Goal: Download file/media

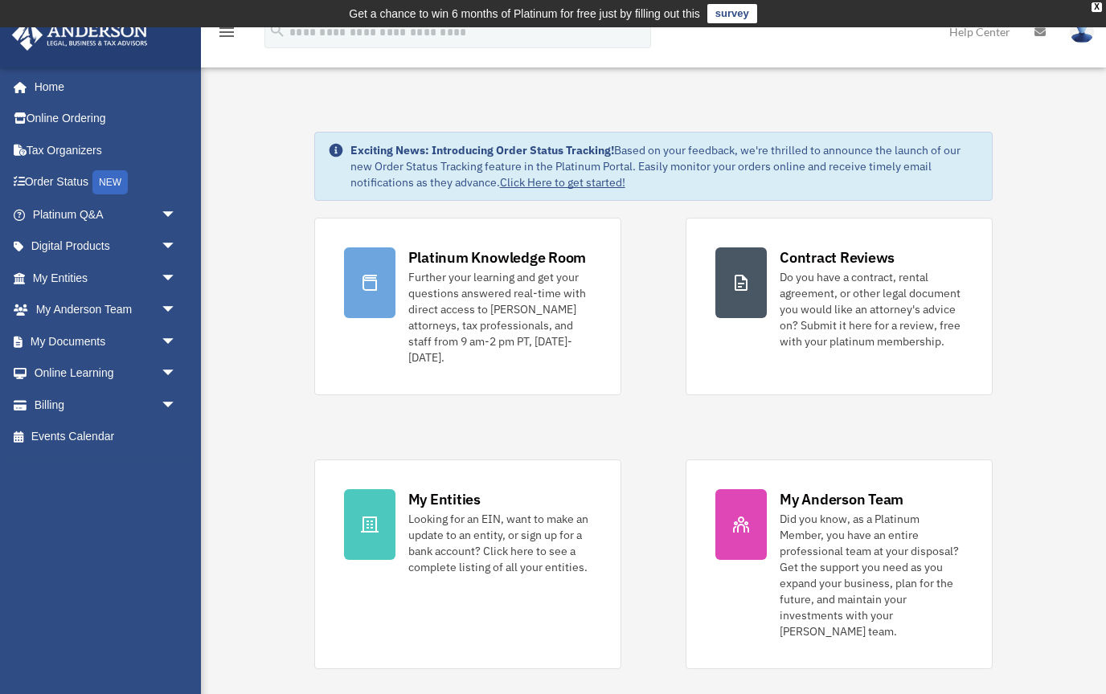
click at [161, 344] on span "arrow_drop_down" at bounding box center [177, 341] width 32 height 33
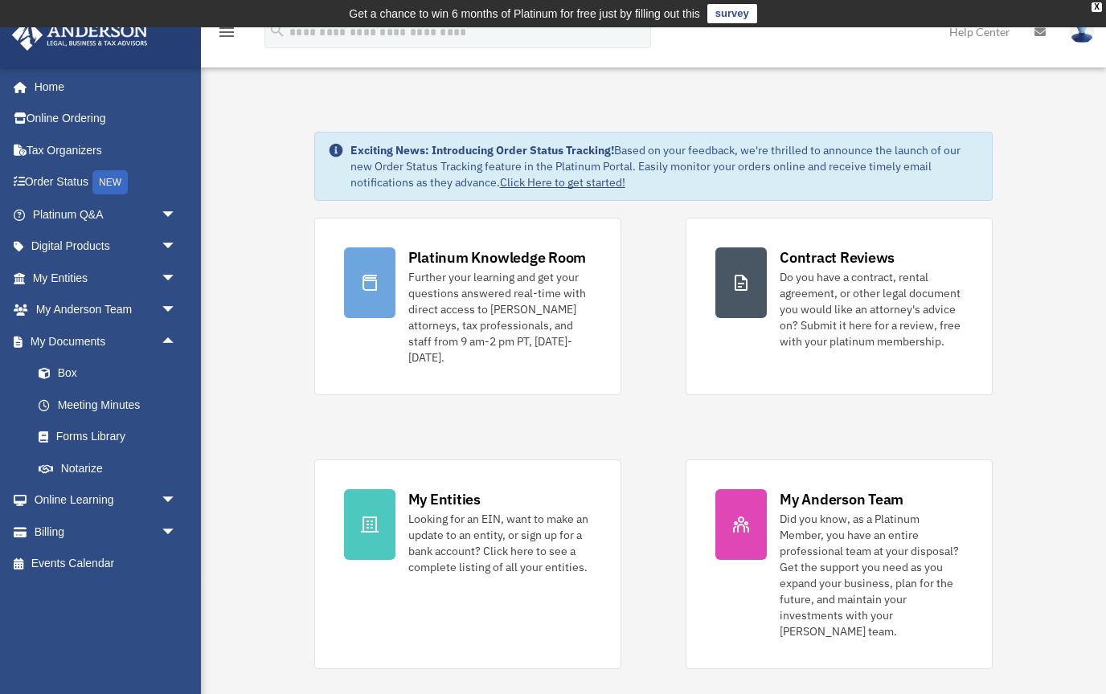
click at [65, 370] on link "Box" at bounding box center [112, 374] width 178 height 32
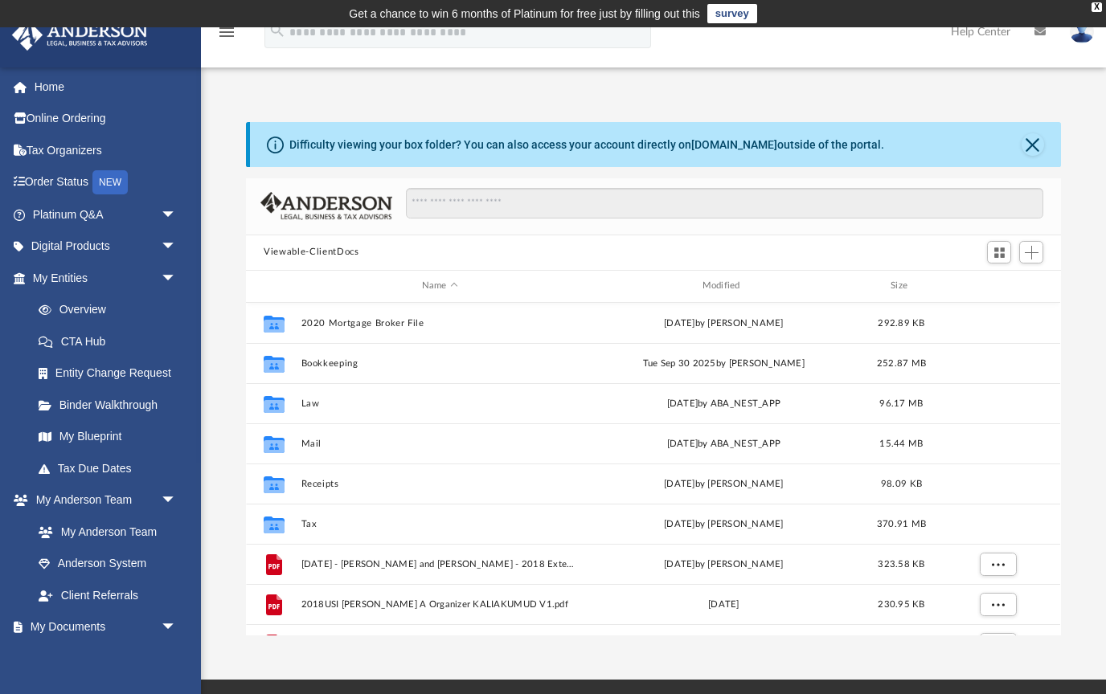
scroll to position [366, 815]
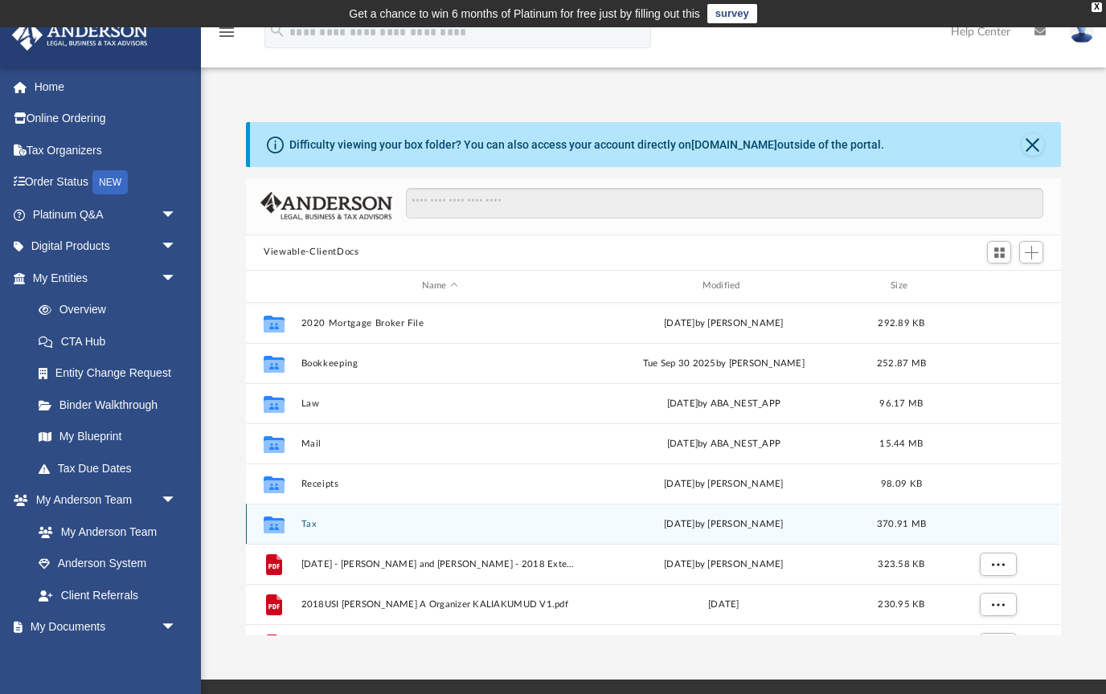
click at [276, 534] on icon "Collaborated Folder" at bounding box center [274, 524] width 26 height 26
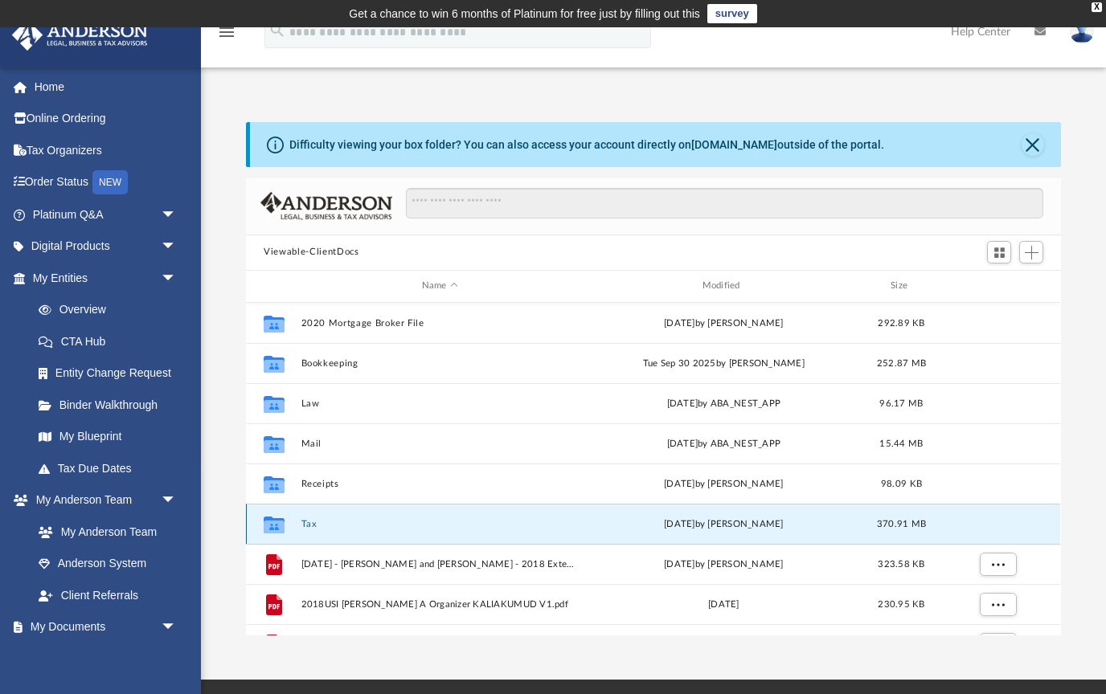
click at [303, 525] on button "Tax" at bounding box center [439, 523] width 277 height 10
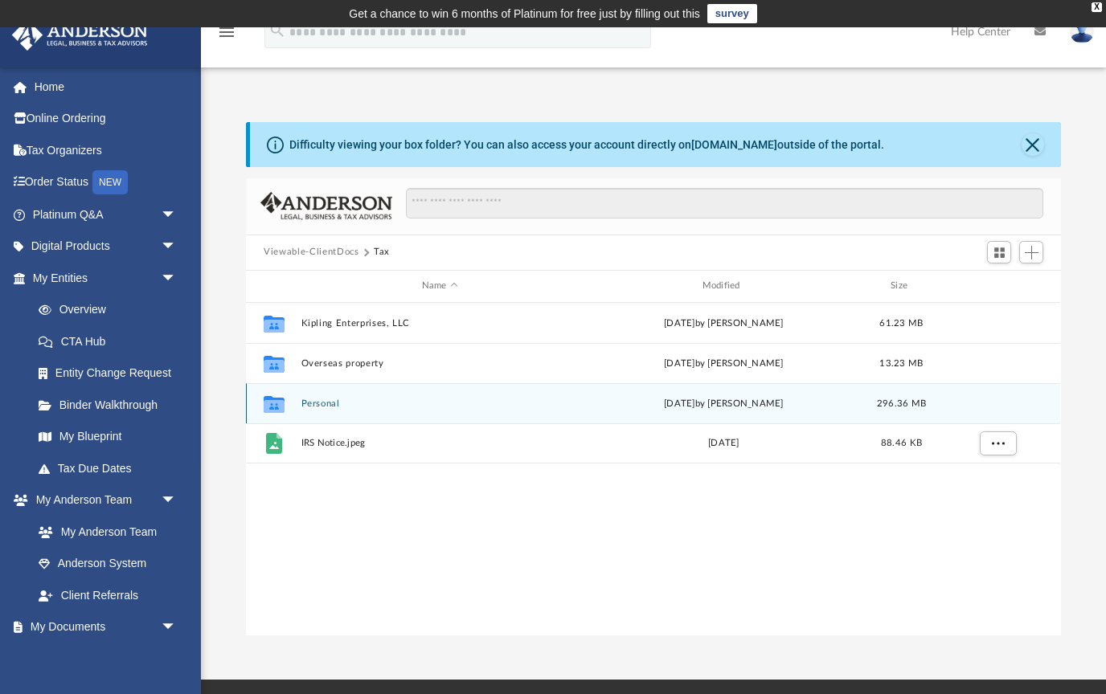
click at [290, 401] on div "Collaborated Folder" at bounding box center [274, 404] width 40 height 26
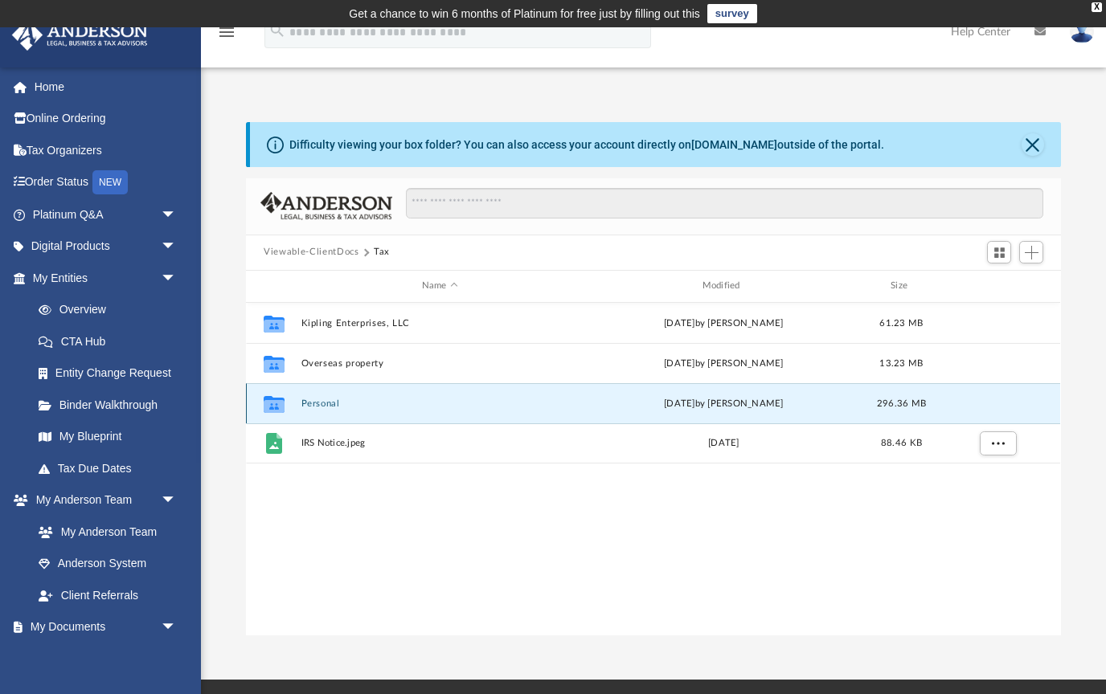
click at [280, 414] on icon "Collaborated Folder" at bounding box center [274, 404] width 26 height 26
click at [1028, 135] on button "Close" at bounding box center [1032, 144] width 23 height 23
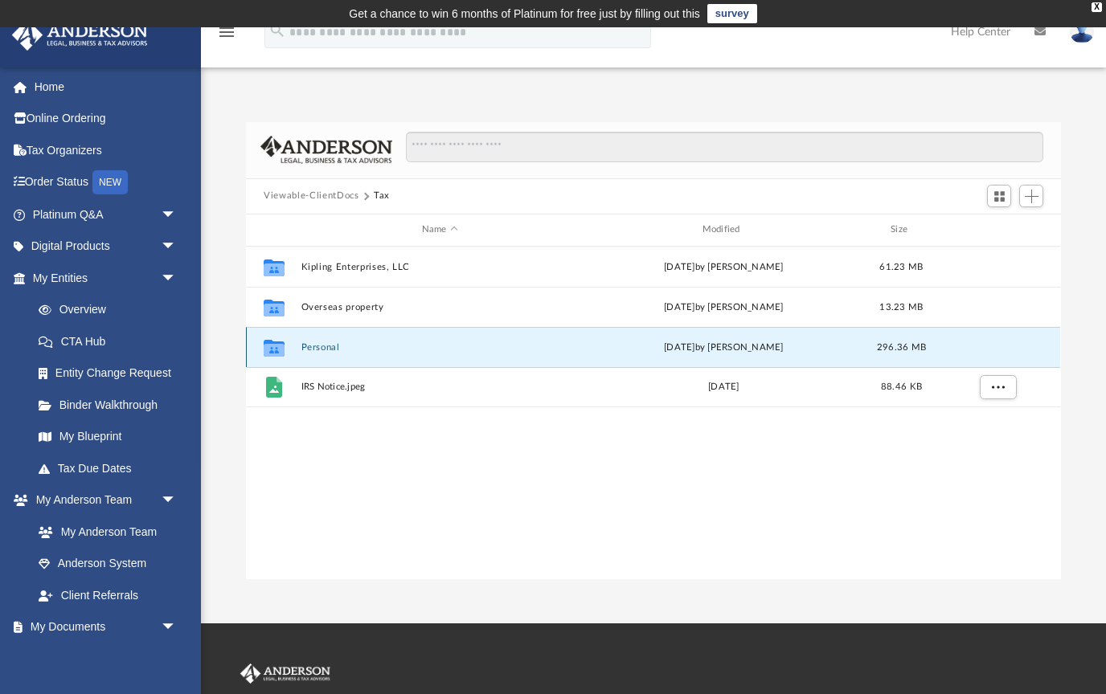
click at [328, 342] on button "Personal" at bounding box center [439, 347] width 277 height 10
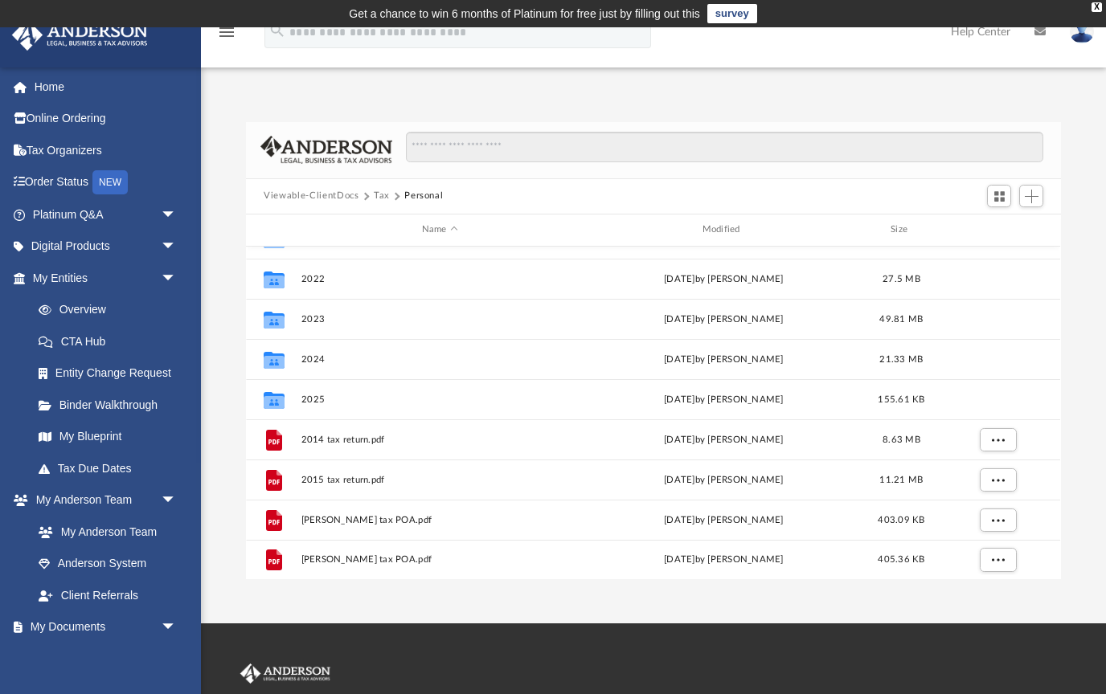
scroll to position [309, 0]
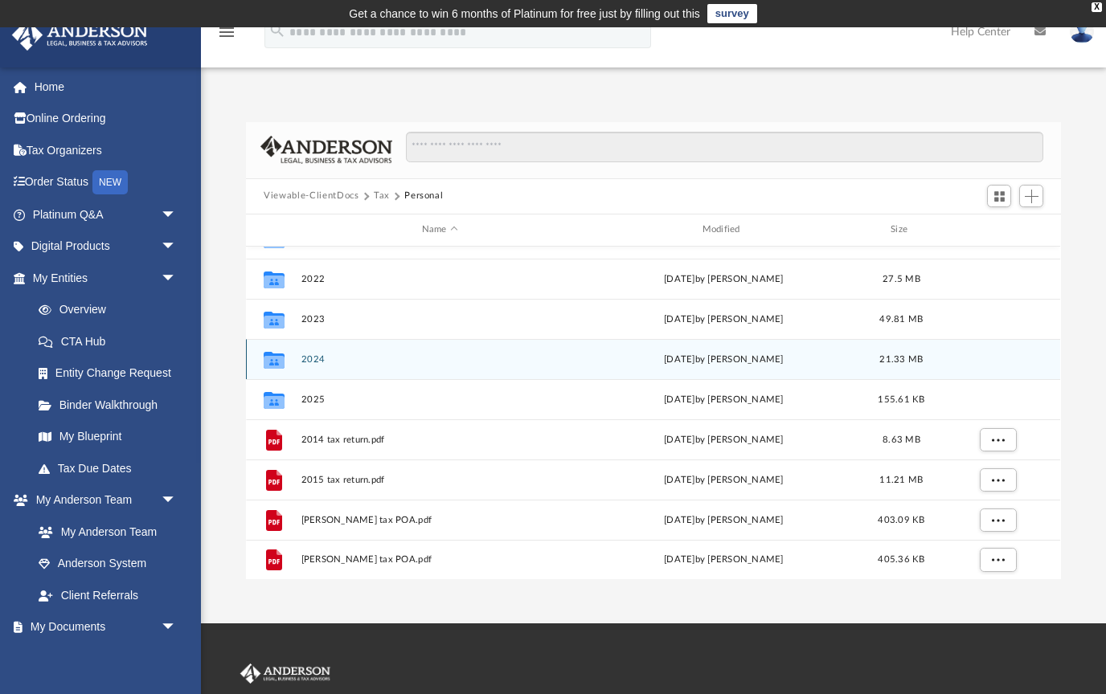
click at [383, 362] on button "2024" at bounding box center [439, 359] width 277 height 10
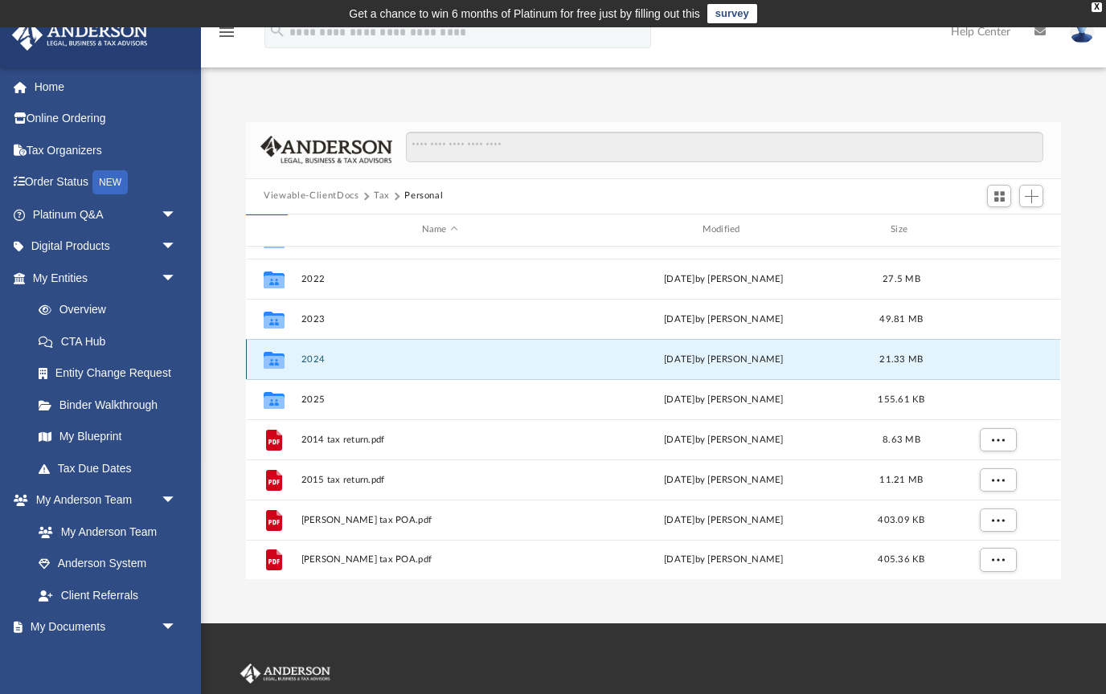
scroll to position [0, 0]
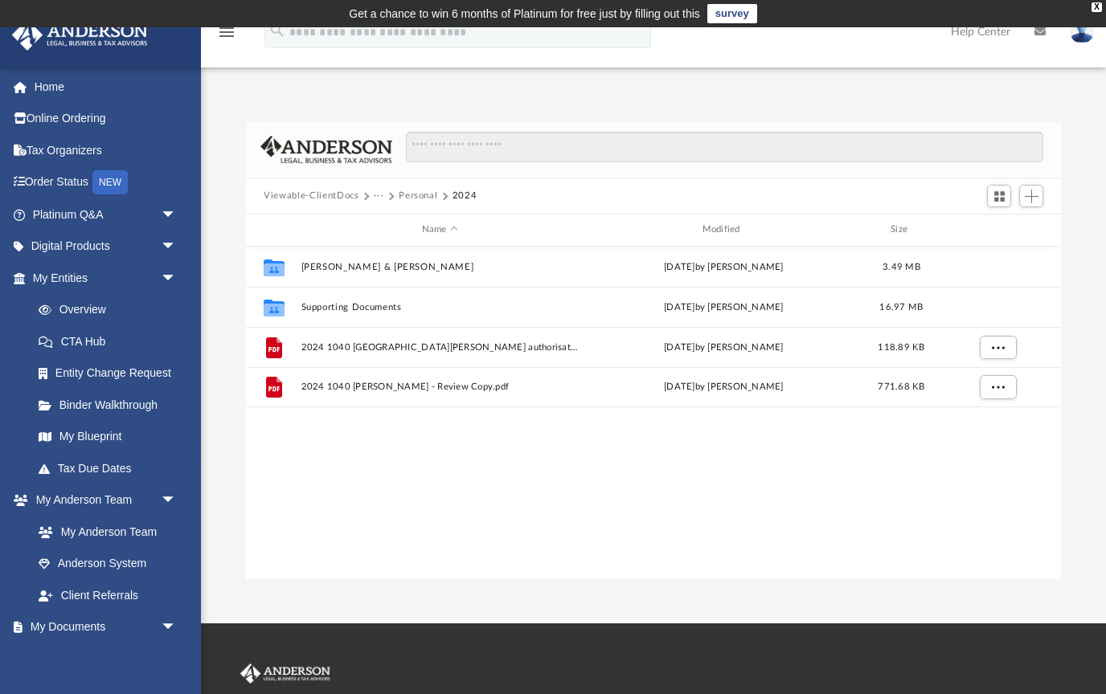
click at [303, 261] on button "Kalia, Kumud & Theresa" at bounding box center [439, 266] width 277 height 10
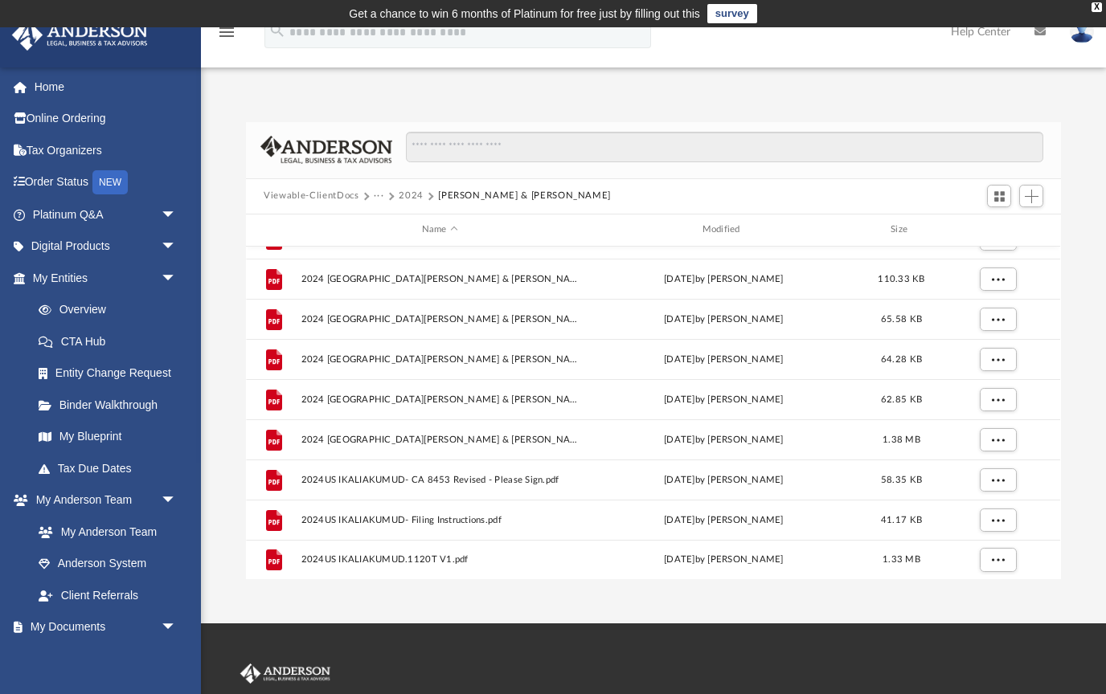
scroll to position [108, 0]
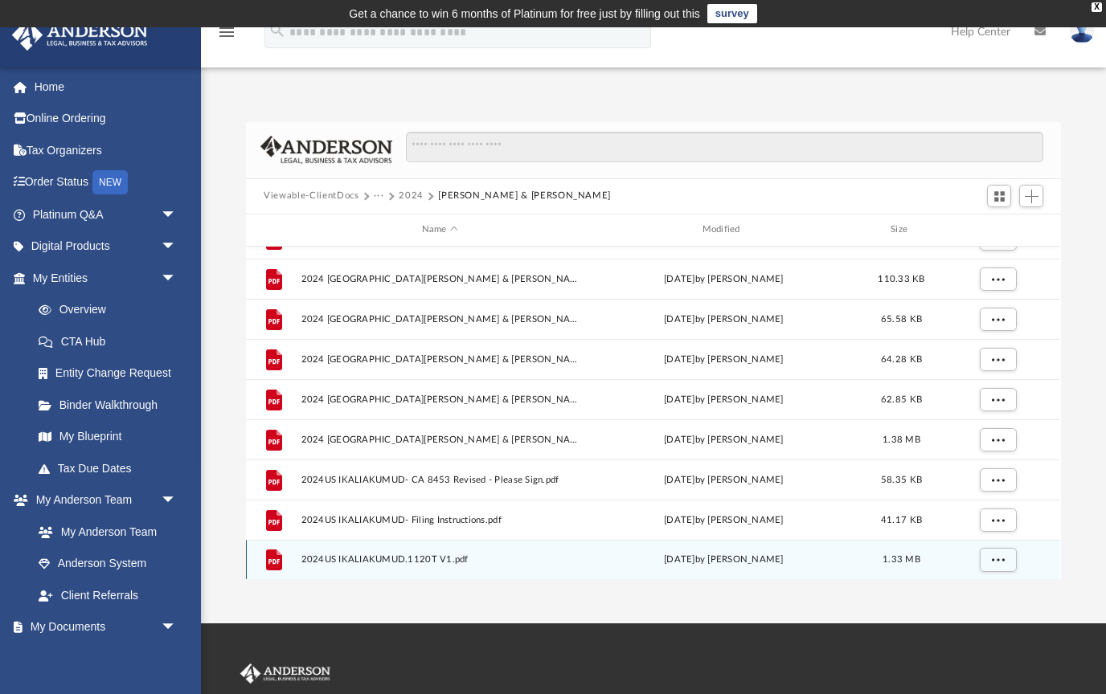
click at [281, 566] on icon "grid" at bounding box center [274, 560] width 16 height 21
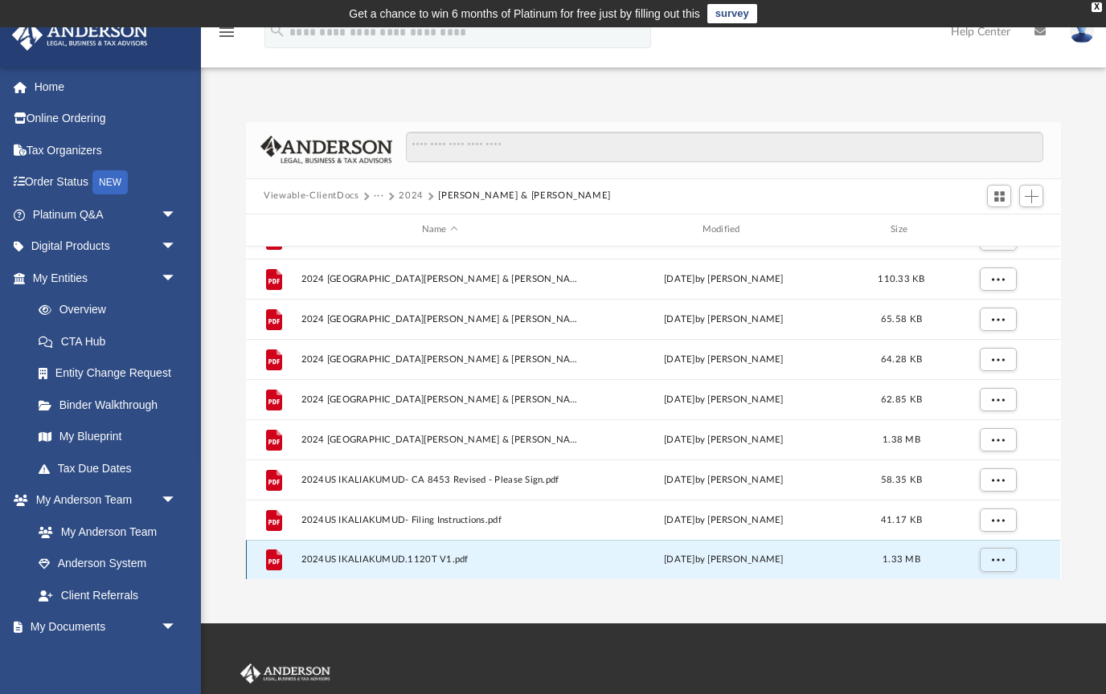
click at [1001, 560] on span "More options" at bounding box center [998, 559] width 13 height 9
click at [990, 493] on li "Preview" at bounding box center [983, 501] width 47 height 17
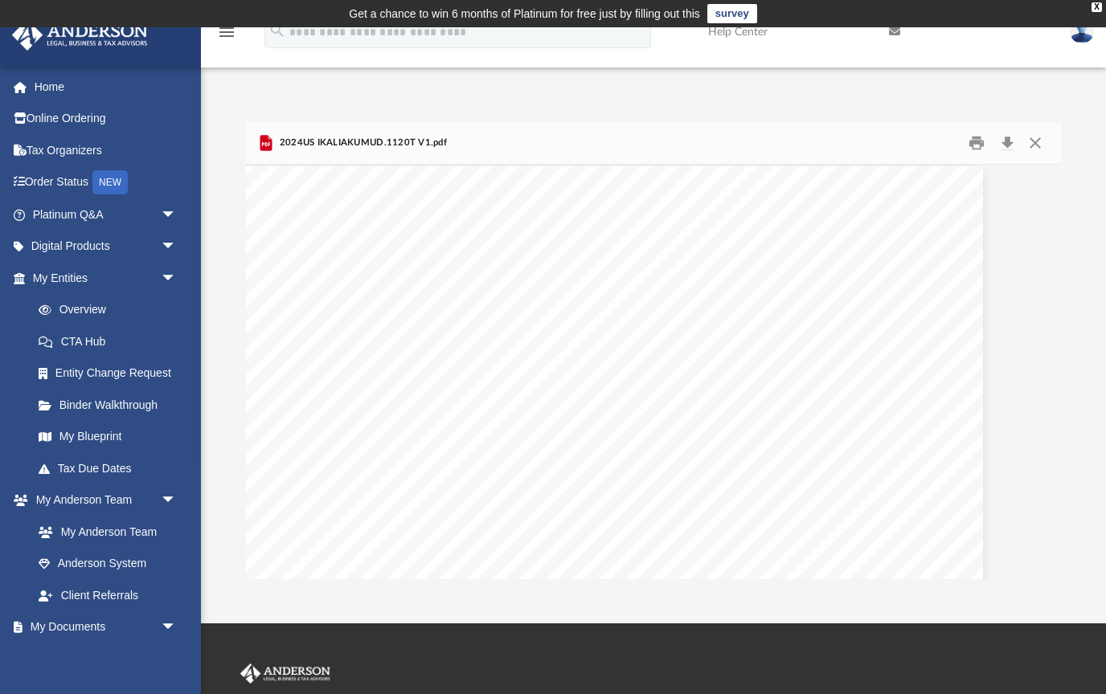
scroll to position [5197, 59]
click at [1007, 137] on button "Download" at bounding box center [1007, 142] width 29 height 25
